Goal: Task Accomplishment & Management: Use online tool/utility

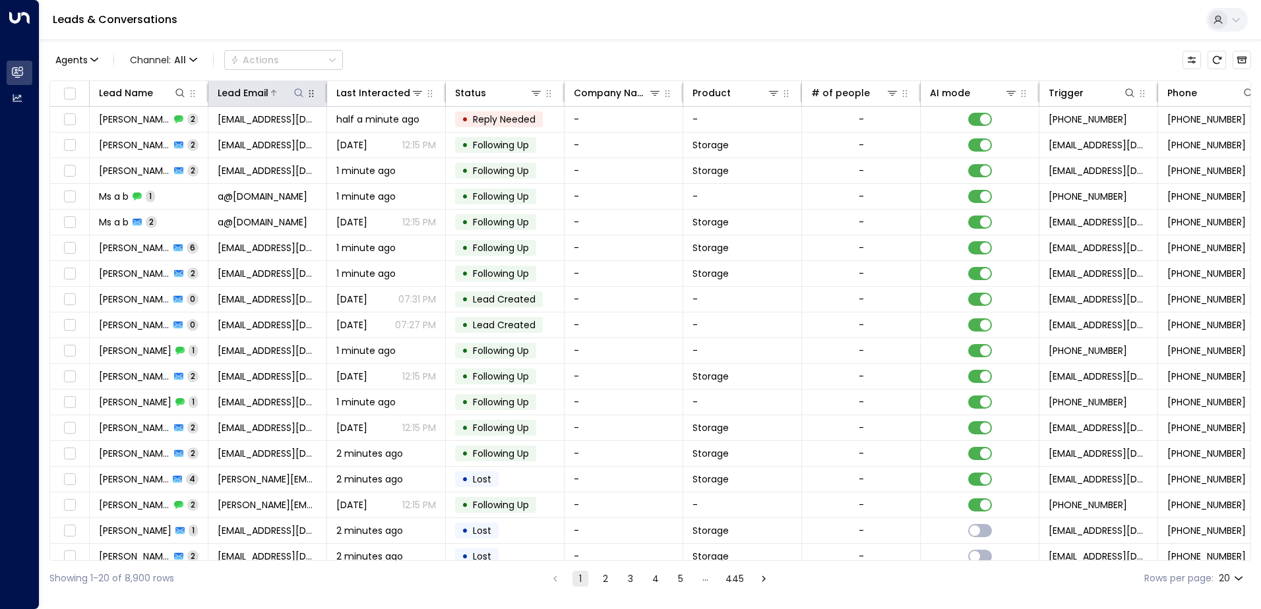
click at [294, 100] on div "Lead Email" at bounding box center [262, 93] width 88 height 16
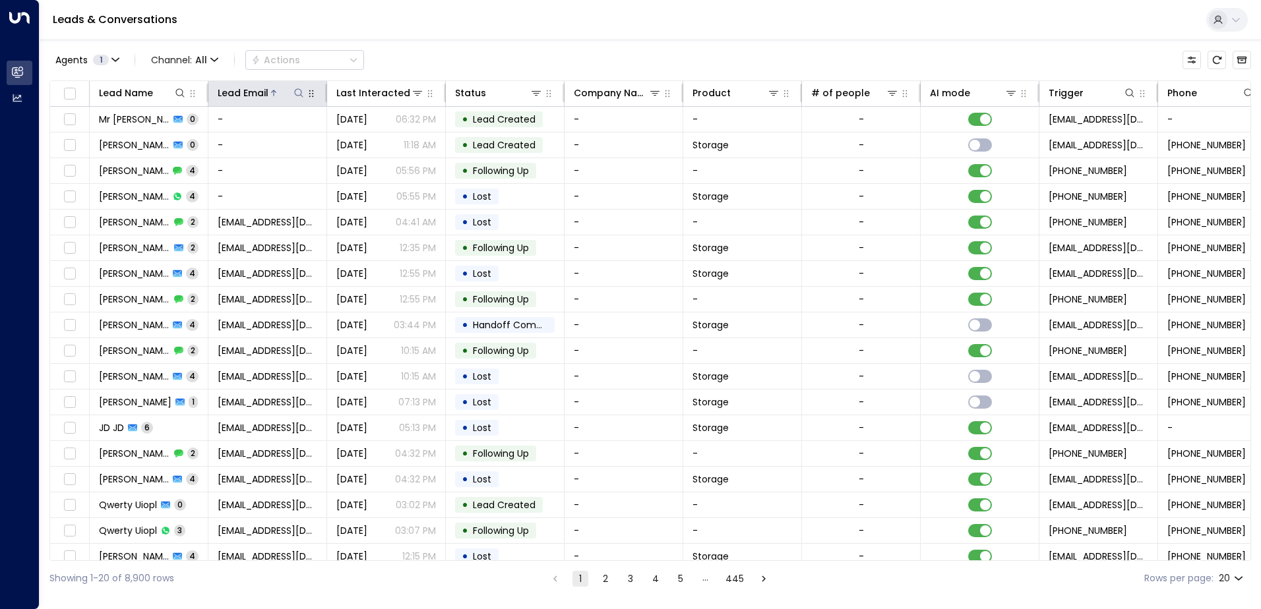
click at [296, 98] on icon at bounding box center [299, 93] width 11 height 11
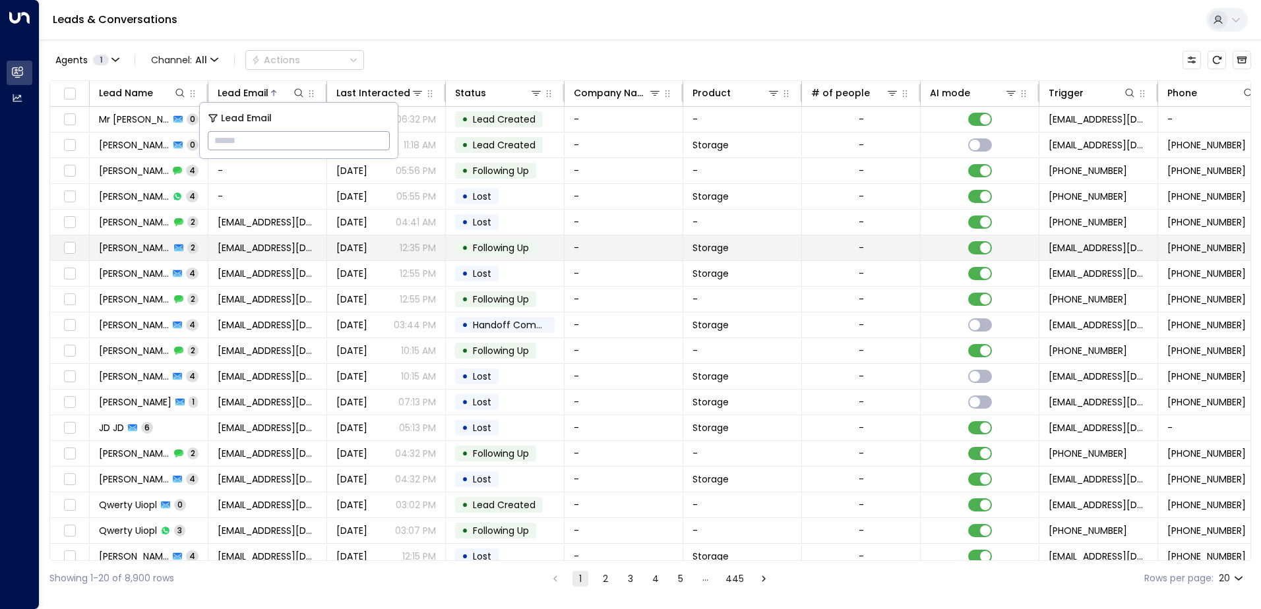
type input "**********"
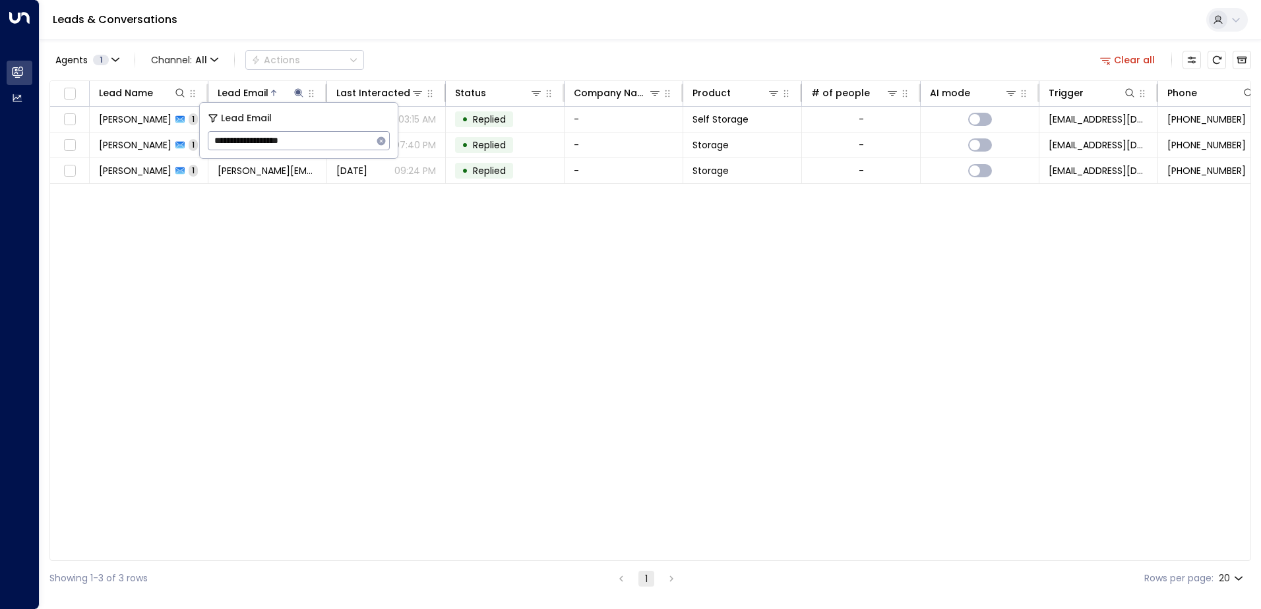
click at [425, 276] on div "Lead Name Lead Email Last Interacted Status Company Name Product # of people AI…" at bounding box center [650, 320] width 1202 height 481
click at [301, 87] on button at bounding box center [298, 92] width 13 height 13
click at [379, 144] on icon "button" at bounding box center [381, 141] width 9 height 9
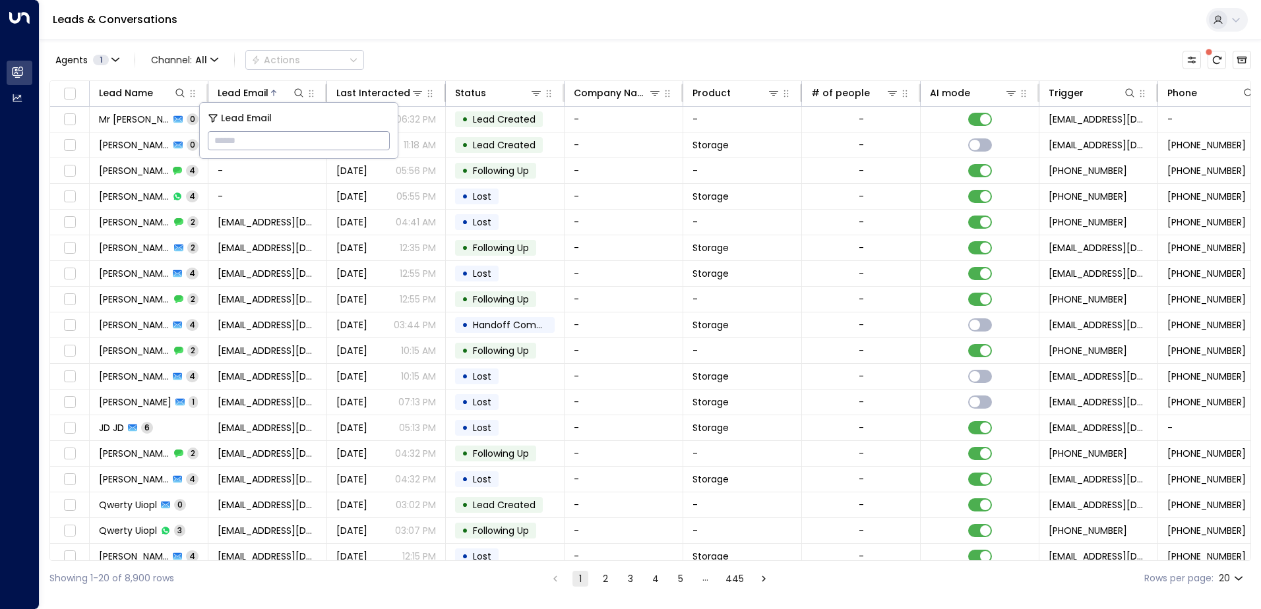
type input "**********"
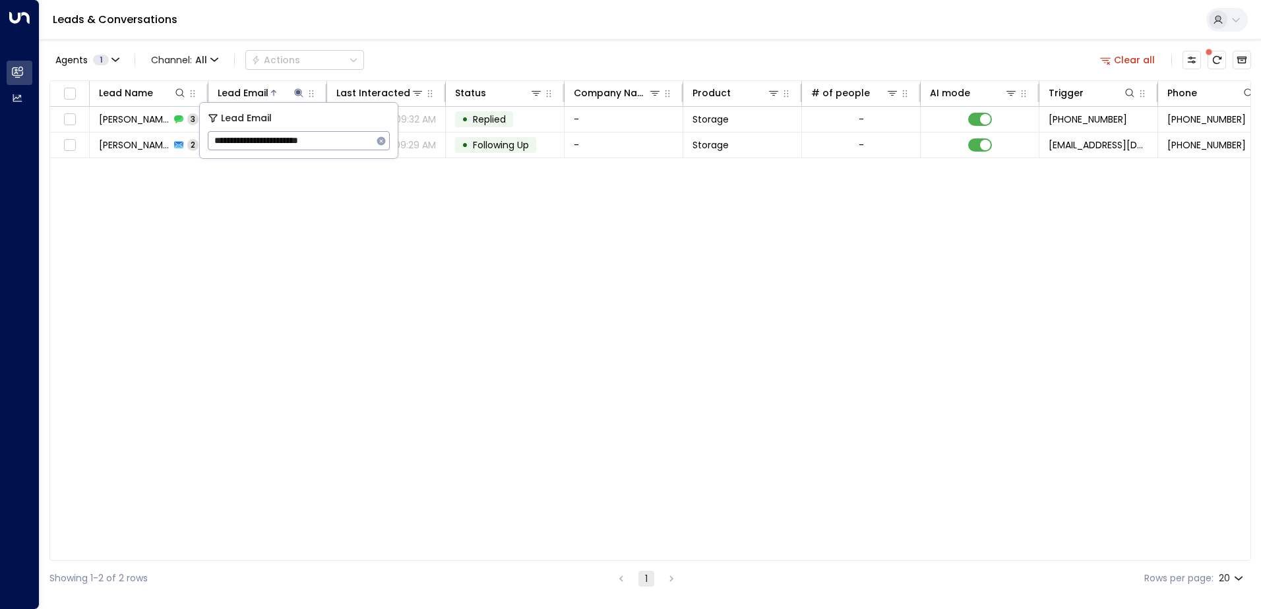
click at [646, 225] on div "Lead Name Lead Email Last Interacted Status Company Name Product # of people AI…" at bounding box center [650, 320] width 1202 height 481
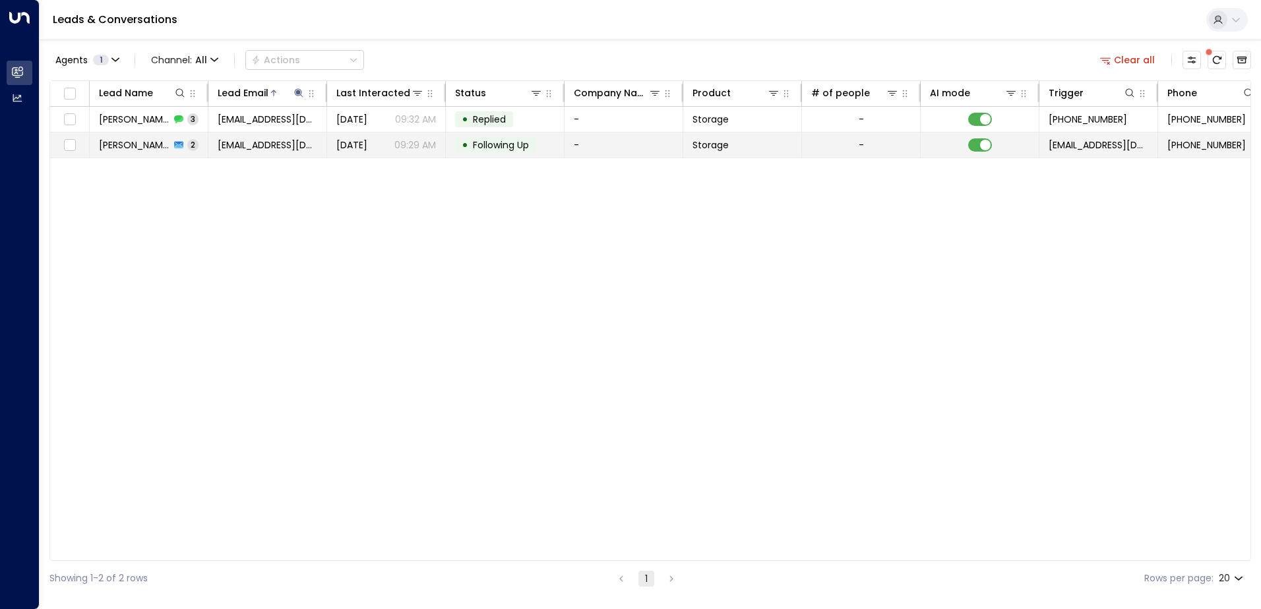
click at [574, 148] on td "-" at bounding box center [624, 145] width 119 height 25
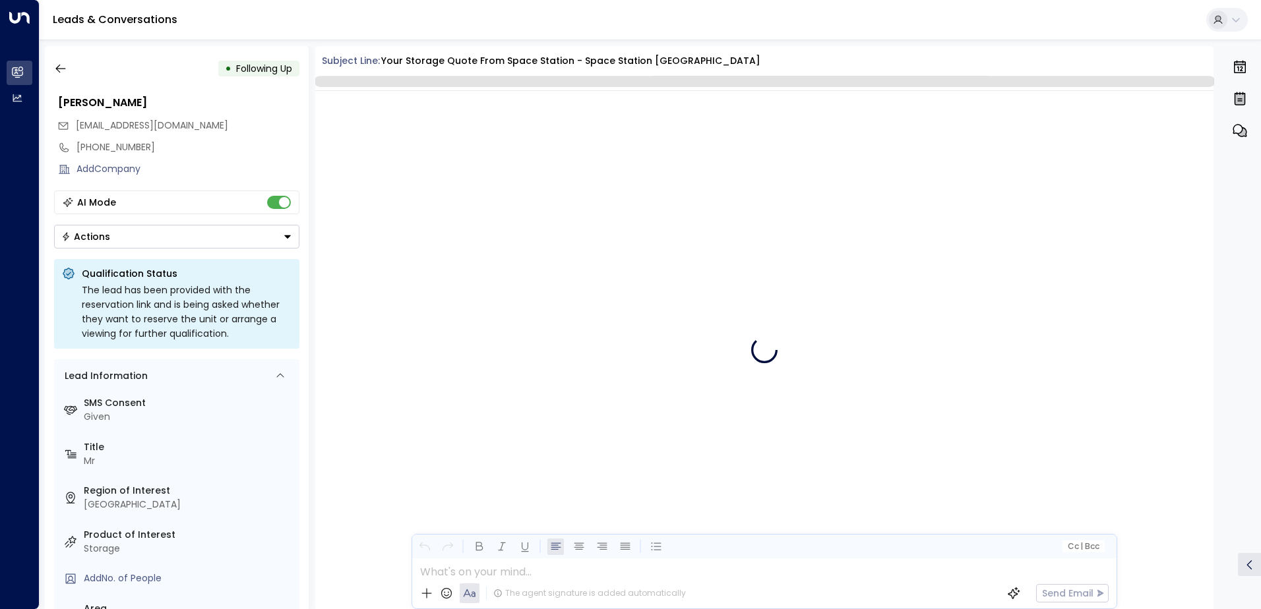
scroll to position [1322, 0]
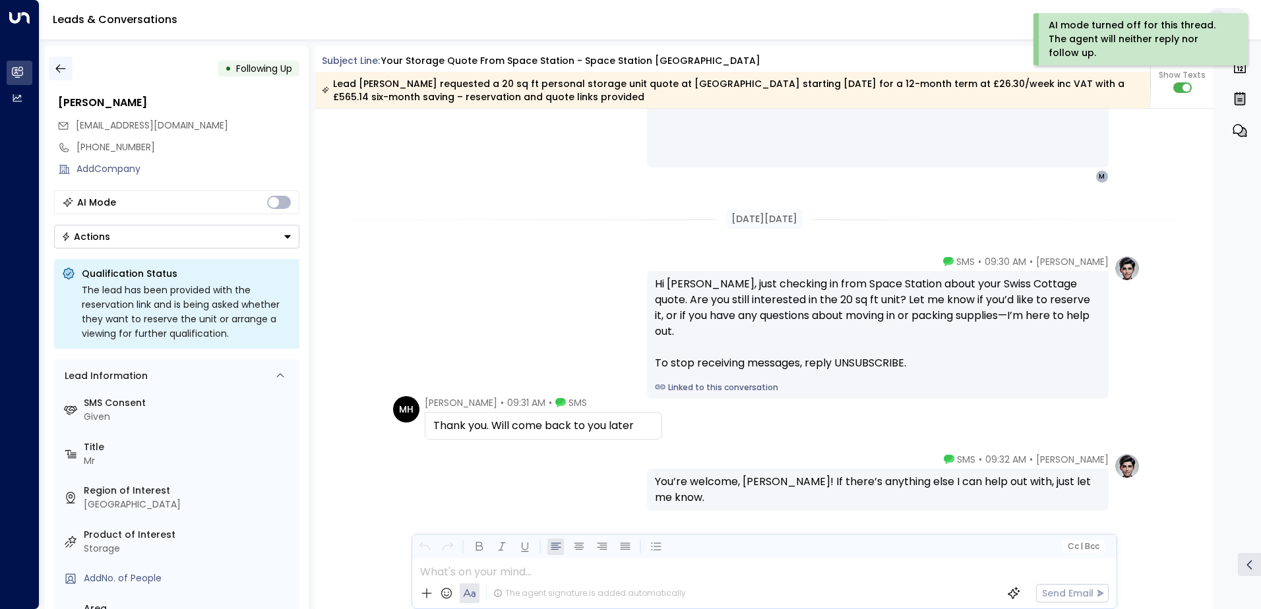
click at [51, 71] on button "button" at bounding box center [61, 69] width 24 height 24
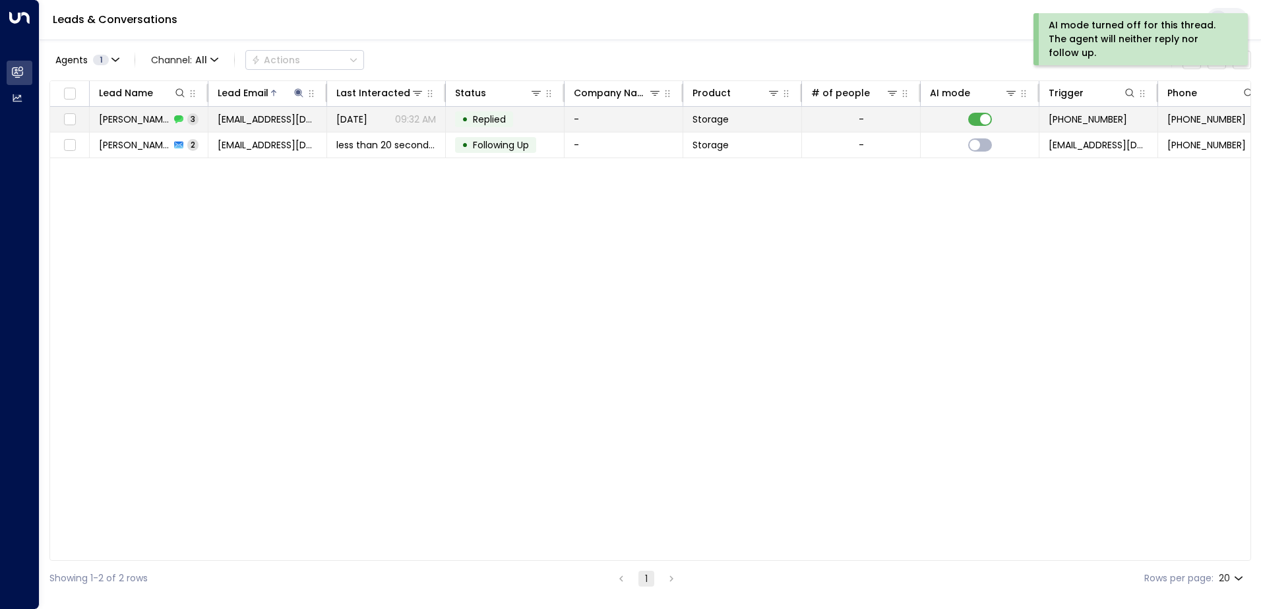
click at [767, 128] on td "Storage" at bounding box center [742, 119] width 119 height 25
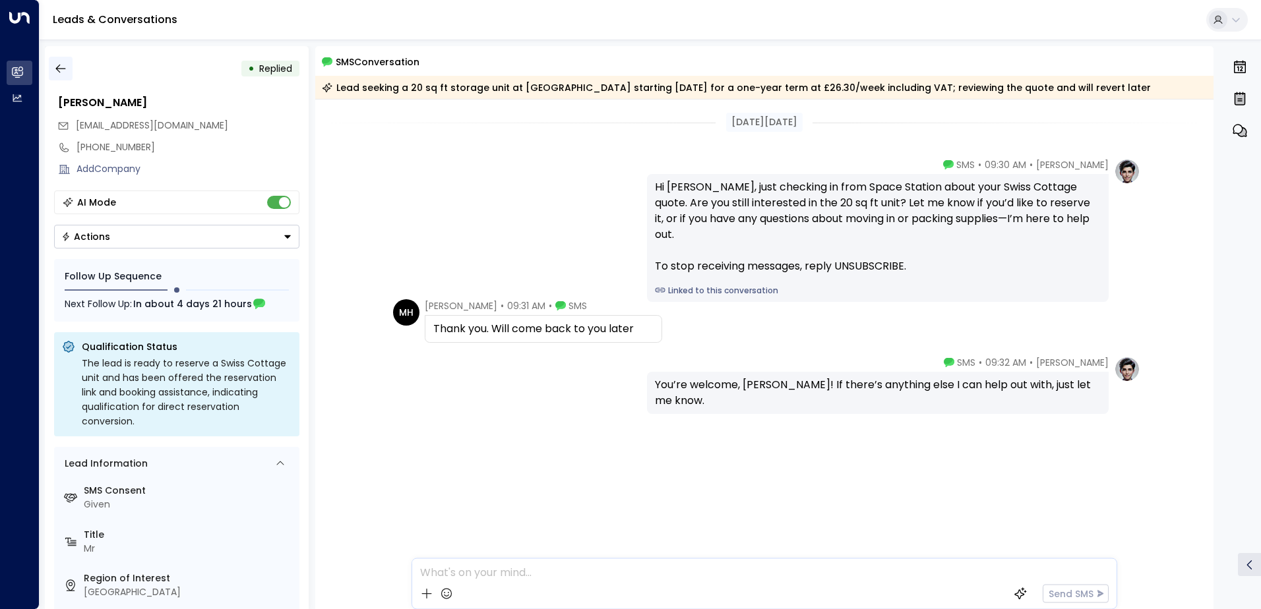
click at [67, 63] on icon "button" at bounding box center [60, 68] width 13 height 13
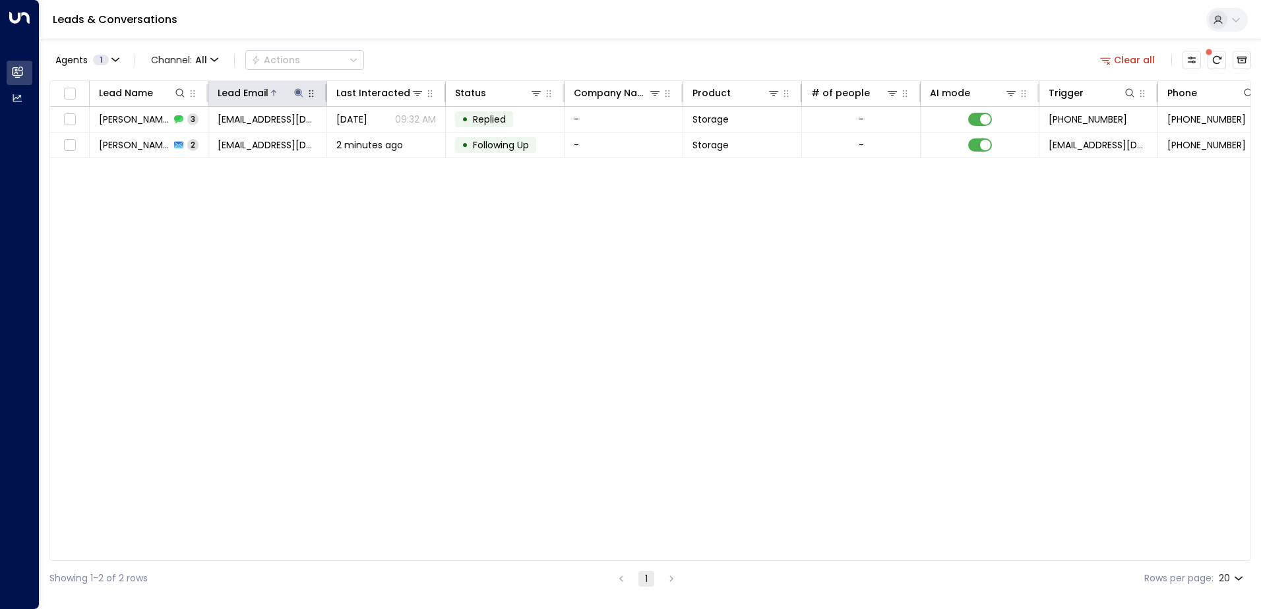
click at [297, 95] on icon at bounding box center [299, 93] width 11 height 11
click at [378, 141] on icon "button" at bounding box center [381, 141] width 9 height 9
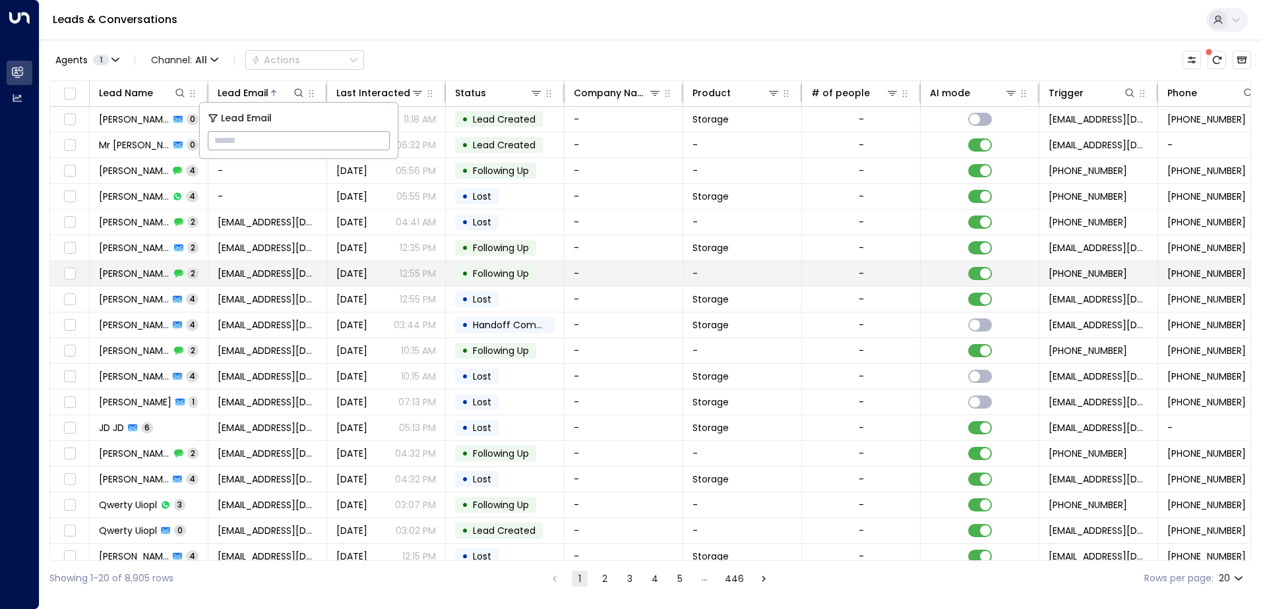
type input "**********"
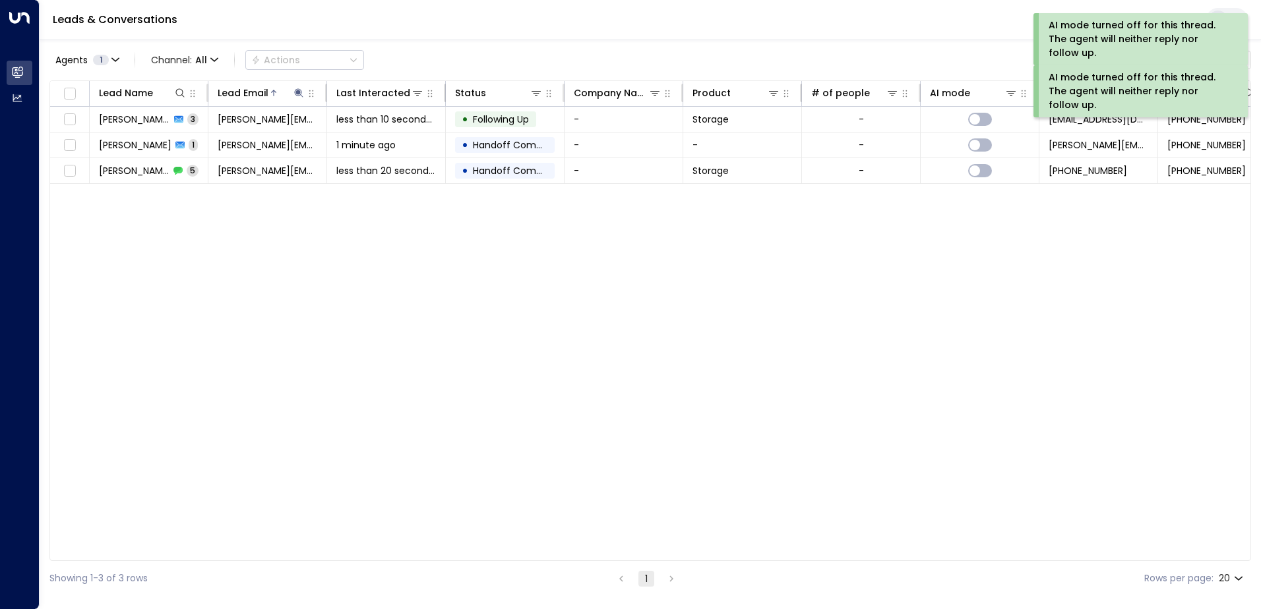
click at [140, 13] on link "Leads & Conversations" at bounding box center [115, 19] width 125 height 15
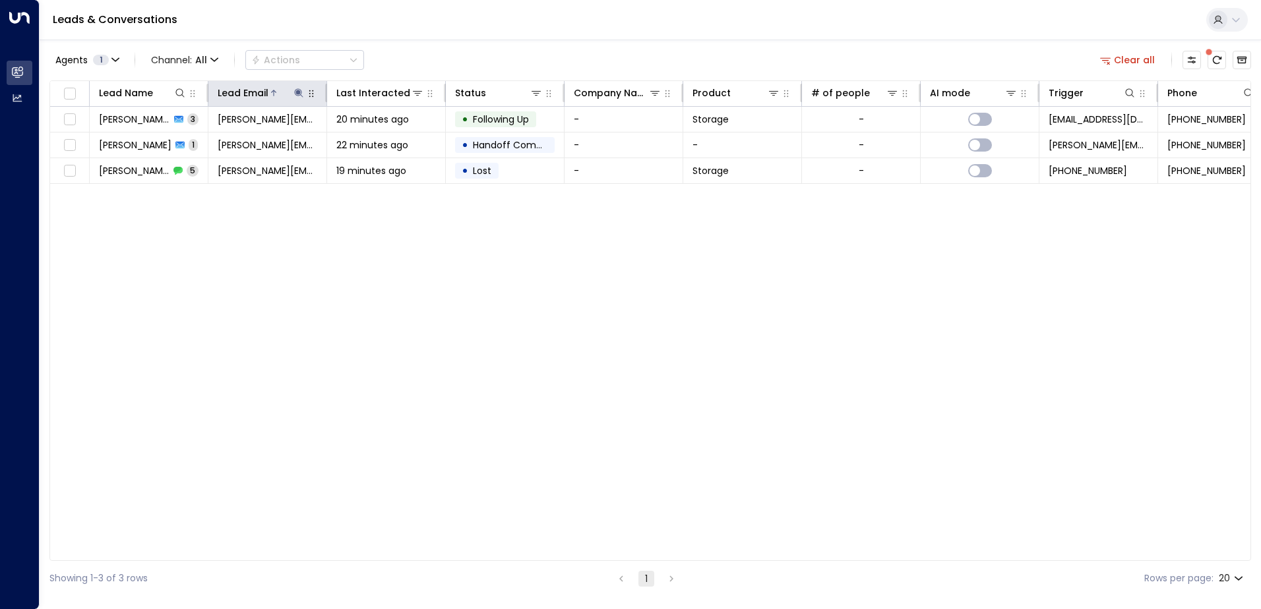
drag, startPoint x: 300, startPoint y: 91, endPoint x: 309, endPoint y: 100, distance: 13.1
click at [302, 94] on icon at bounding box center [299, 93] width 11 height 11
drag, startPoint x: 380, startPoint y: 146, endPoint x: 374, endPoint y: 142, distance: 7.1
click at [381, 146] on button "button" at bounding box center [381, 141] width 17 height 17
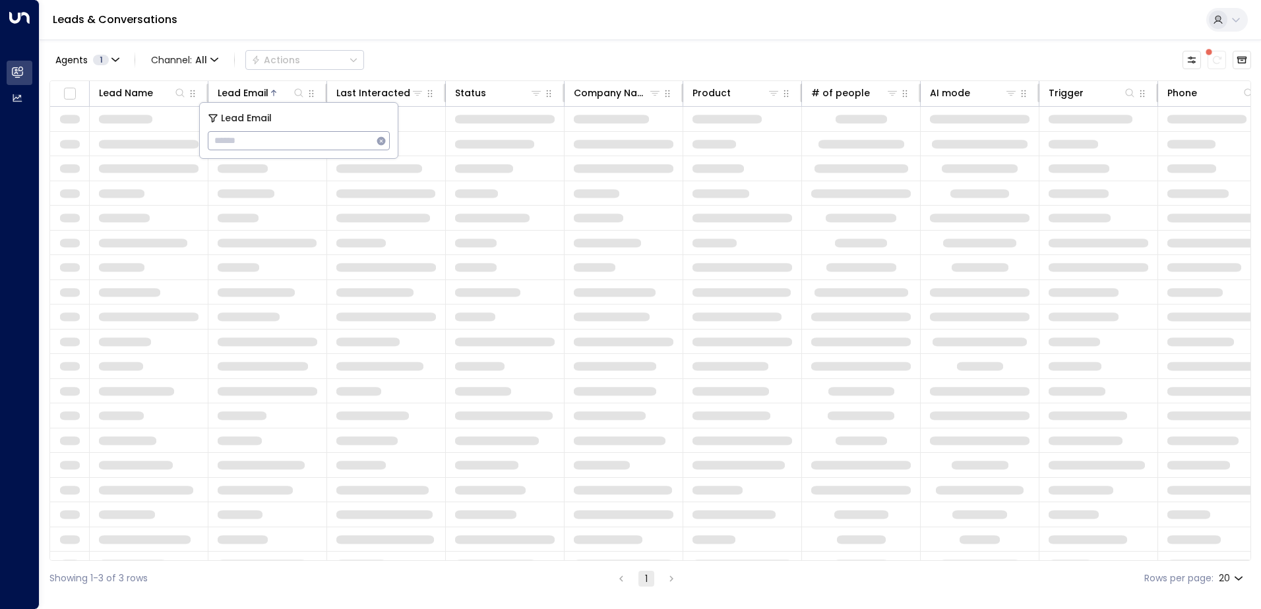
type input "**********"
